Goal: Navigation & Orientation: Go to known website

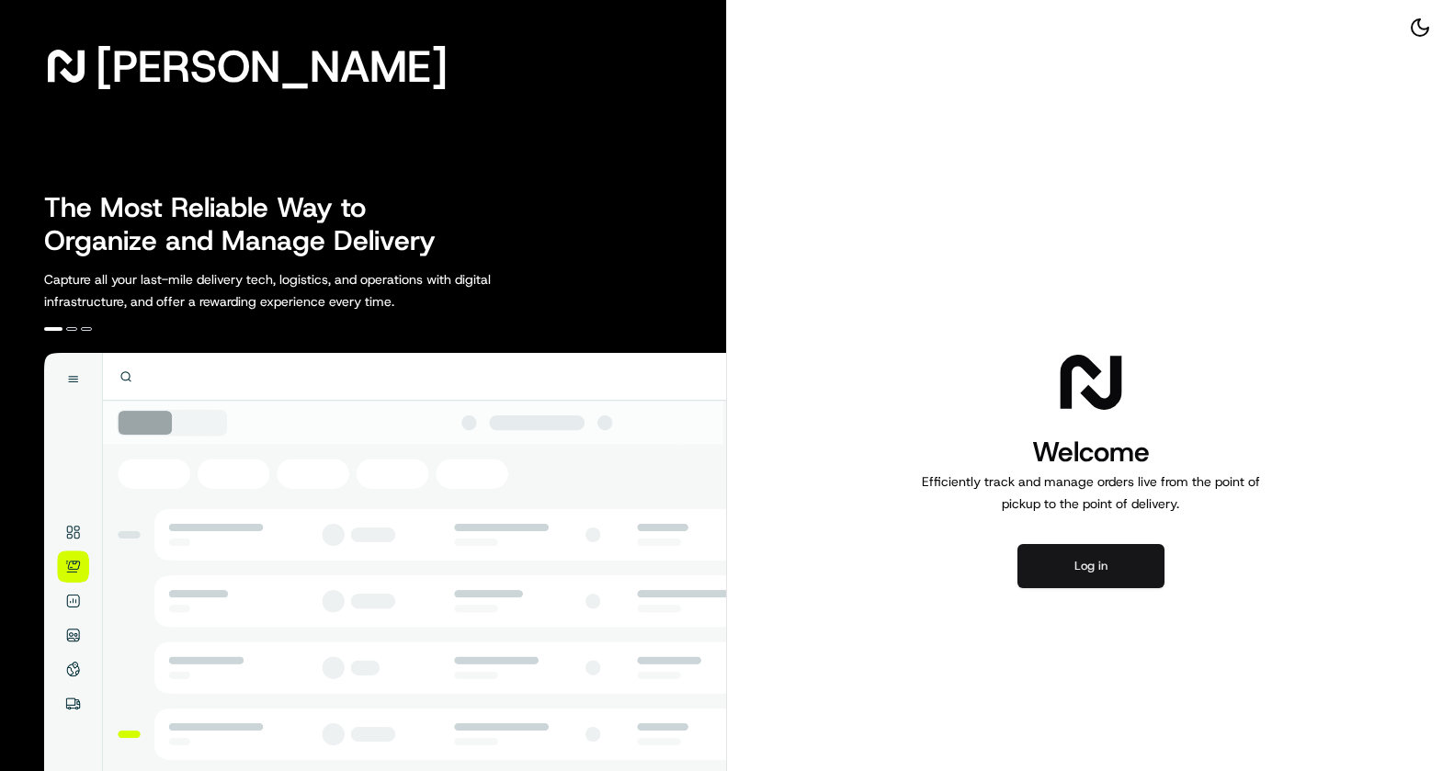
click at [1059, 586] on button "Log in" at bounding box center [1090, 566] width 147 height 44
